Goal: Information Seeking & Learning: Learn about a topic

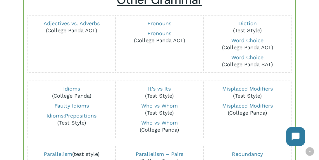
scroll to position [279, 0]
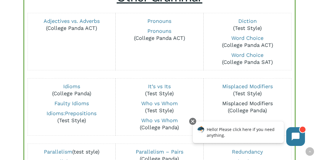
click at [257, 102] on link "Misplaced Modifiers" at bounding box center [247, 103] width 51 height 6
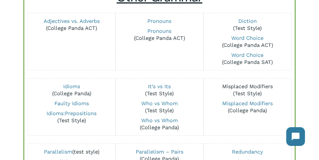
click at [250, 85] on link "Misplaced Modifiers" at bounding box center [247, 86] width 51 height 6
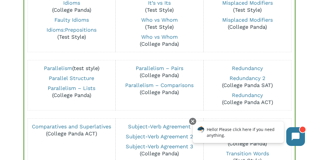
scroll to position [364, 0]
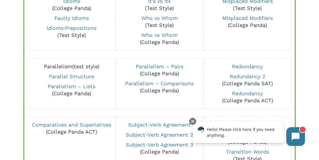
click at [58, 66] on link "Parallelism" at bounding box center [58, 66] width 28 height 6
